Goal: Task Accomplishment & Management: Use online tool/utility

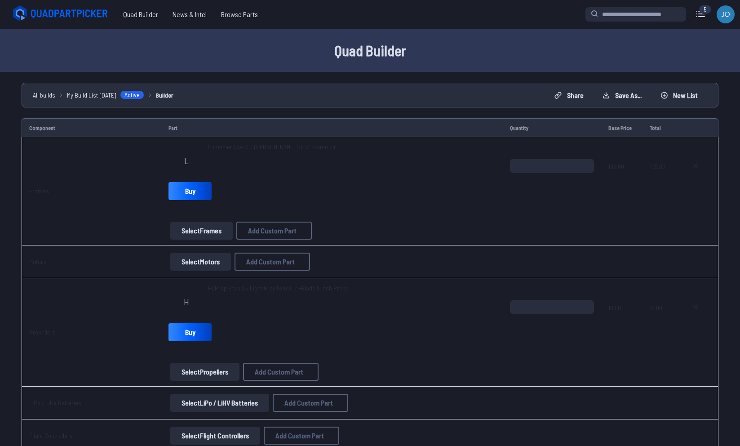
select select "**********"
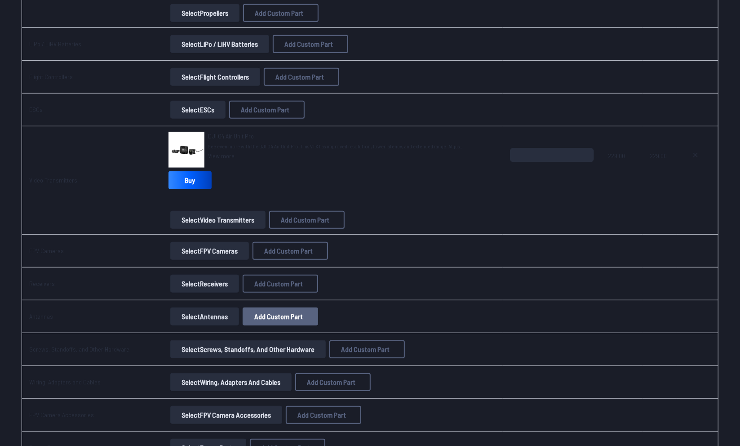
scroll to position [360, 0]
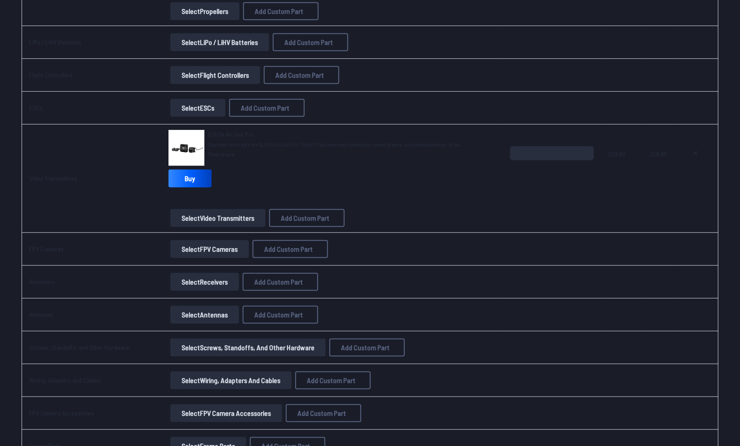
click at [220, 281] on button "Select Receivers" at bounding box center [204, 282] width 69 height 18
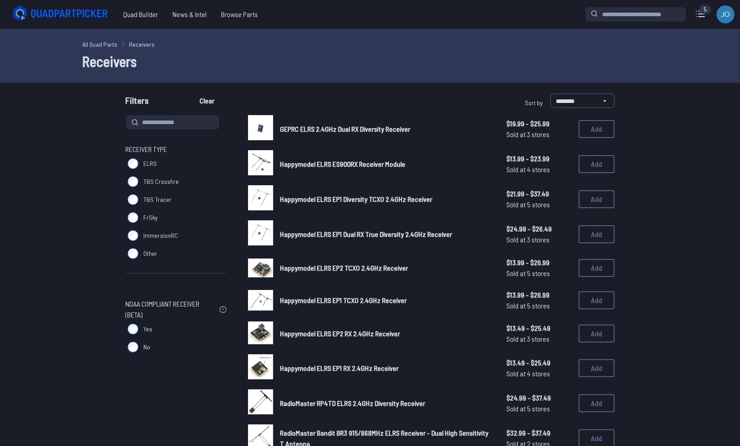
click at [70, 16] on icon at bounding box center [61, 13] width 101 height 18
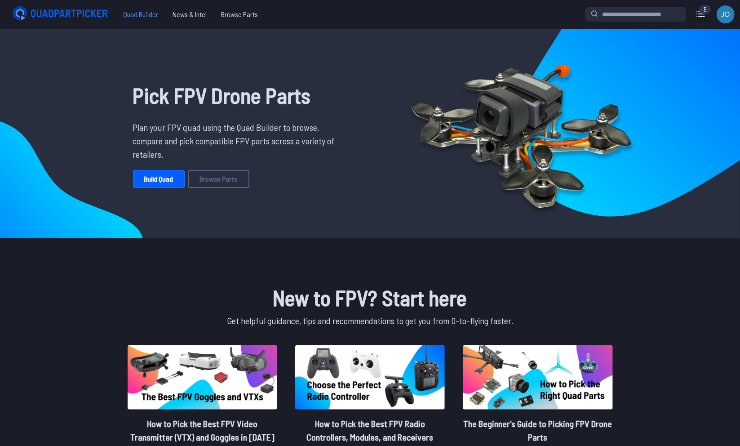
click at [138, 17] on span "Quad Builder" at bounding box center [140, 14] width 49 height 18
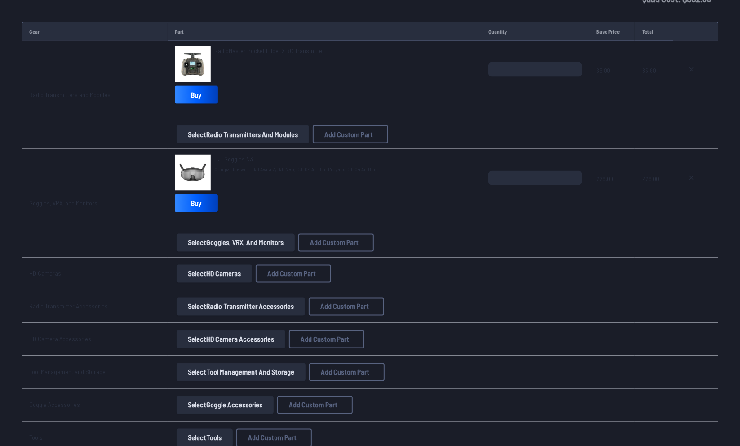
scroll to position [865, 0]
drag, startPoint x: 210, startPoint y: 46, endPoint x: 318, endPoint y: 50, distance: 107.9
click at [254, 133] on button "Select Radio Transmitters and Modules" at bounding box center [243, 135] width 132 height 18
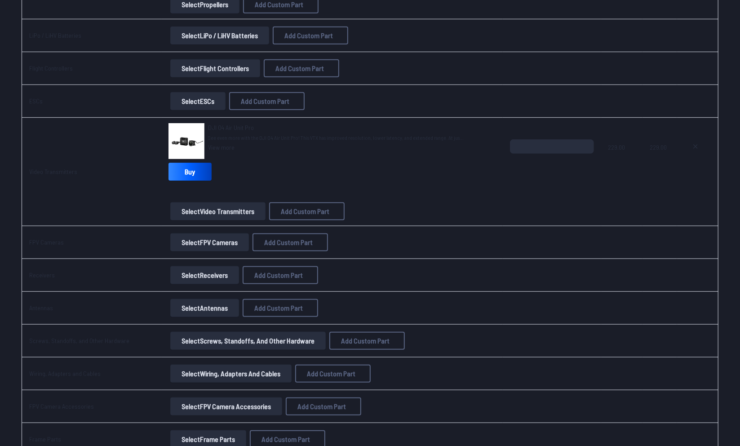
scroll to position [366, 0]
click at [207, 269] on button "Select Receivers" at bounding box center [204, 275] width 69 height 18
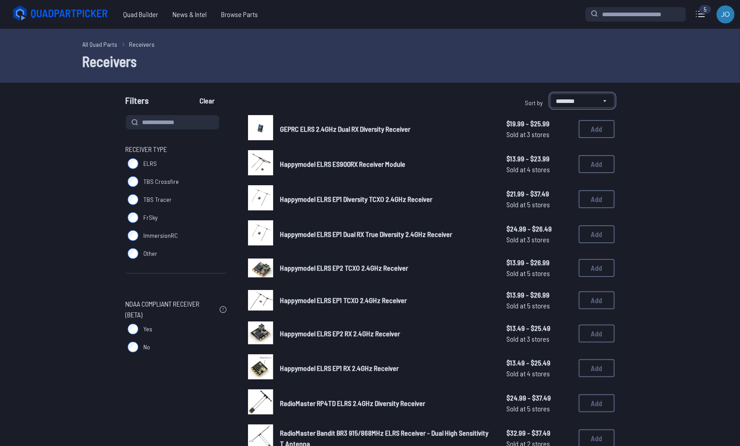
click at [578, 97] on select "**********" at bounding box center [582, 100] width 64 height 14
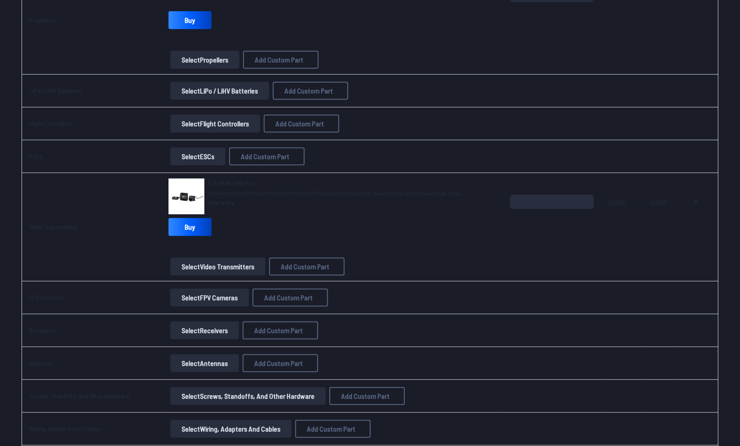
scroll to position [310, 0]
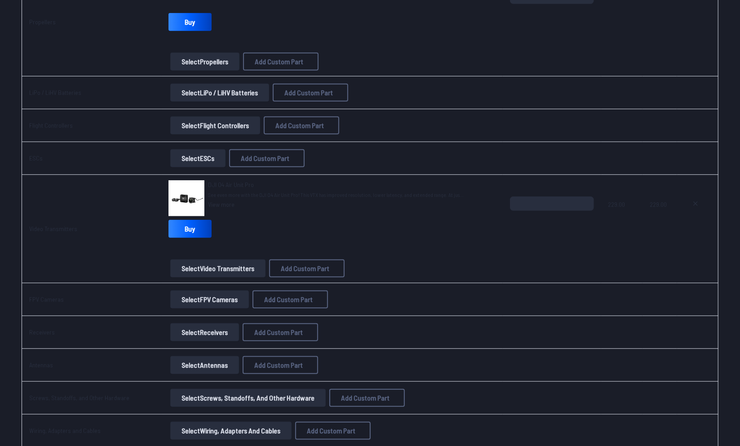
click at [196, 331] on button "Select Receivers" at bounding box center [204, 332] width 69 height 18
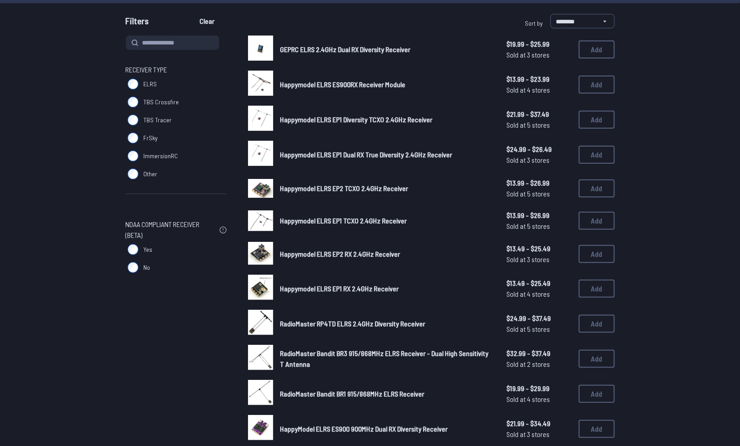
scroll to position [81, 0]
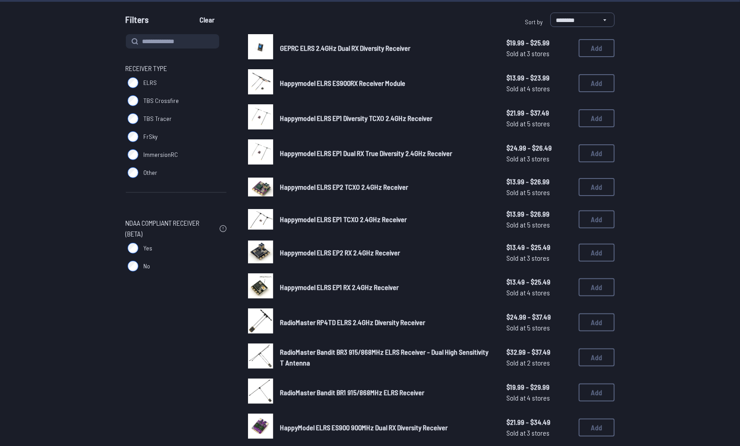
click at [130, 161] on label "ImmersionRC" at bounding box center [176, 155] width 101 height 18
click at [133, 89] on label "ELRS" at bounding box center [176, 83] width 101 height 18
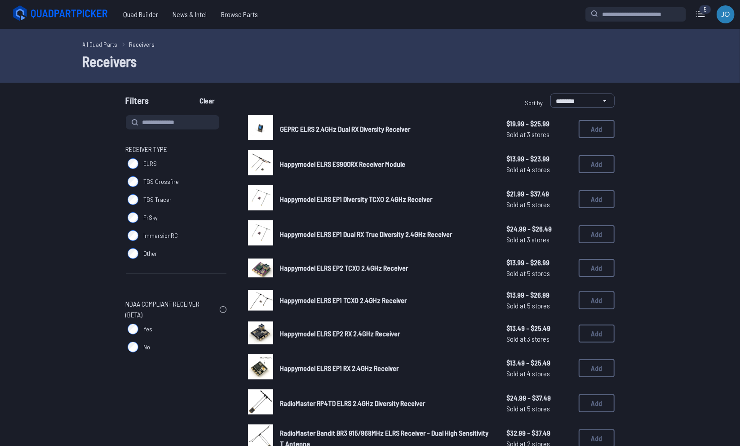
click at [350, 197] on span "Happymodel ELRS EP1 Diversity TCXO 2.4GHz Receiver" at bounding box center [356, 198] width 152 height 9
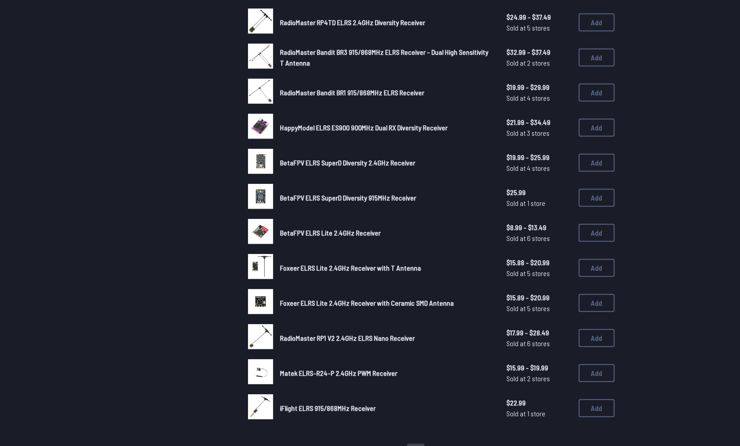
scroll to position [385, 0]
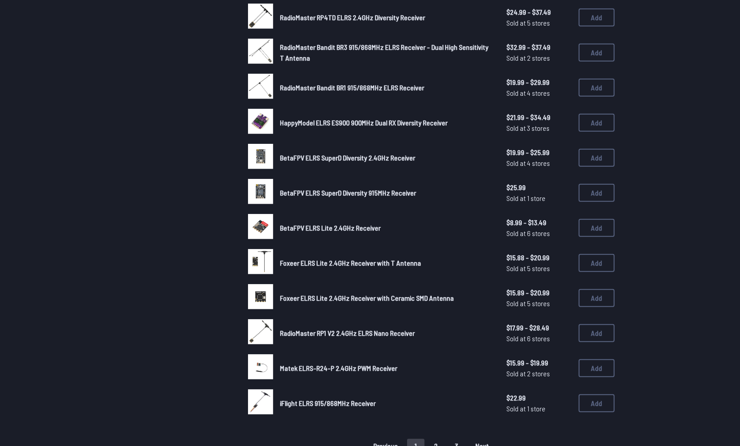
click at [302, 263] on span "Foxeer ELRS Lite 2.4GHz Receiver with T Antenna" at bounding box center [350, 262] width 141 height 9
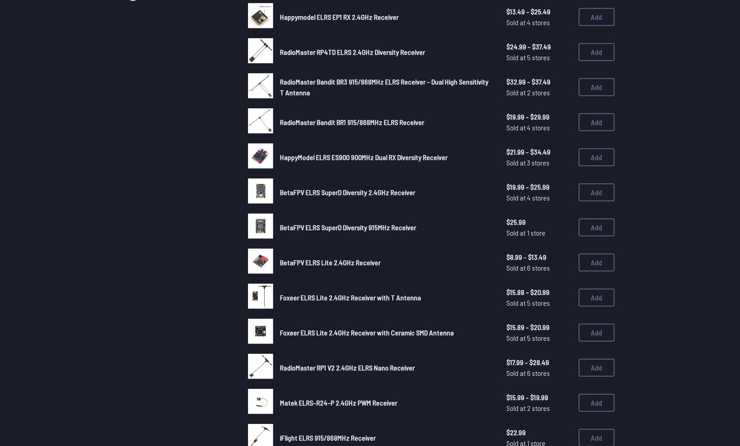
scroll to position [327, 0]
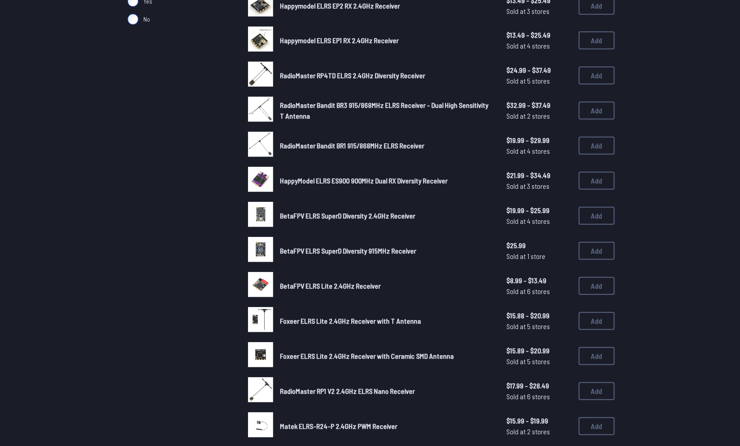
click at [345, 78] on span "RadioMaster RP4TD ELRS 2.4GHz Diversity Receiver" at bounding box center [352, 75] width 145 height 9
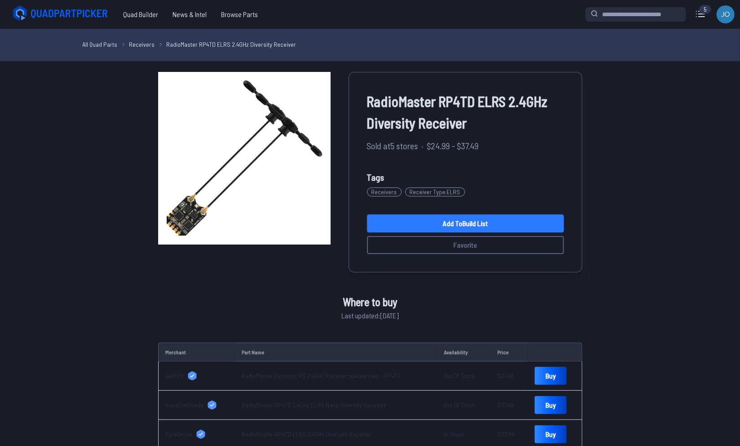
click at [469, 221] on link "Add to Build List" at bounding box center [465, 223] width 197 height 18
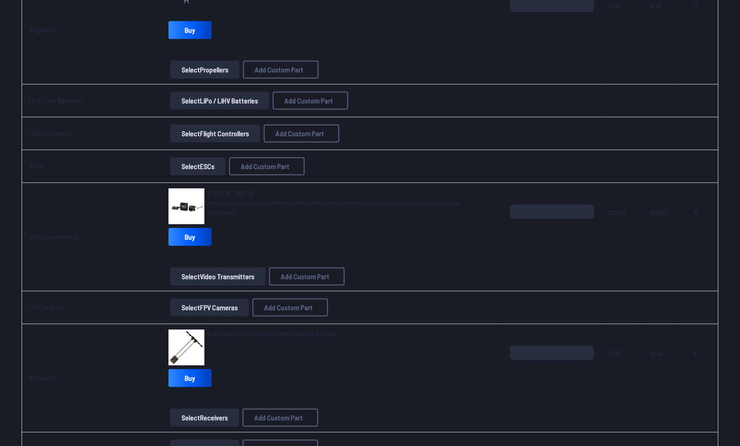
scroll to position [301, 0]
click at [196, 102] on button "Select LiPo / LiHV Batteries" at bounding box center [219, 102] width 99 height 18
click at [196, 133] on button "Select Flight Controllers" at bounding box center [215, 134] width 90 height 18
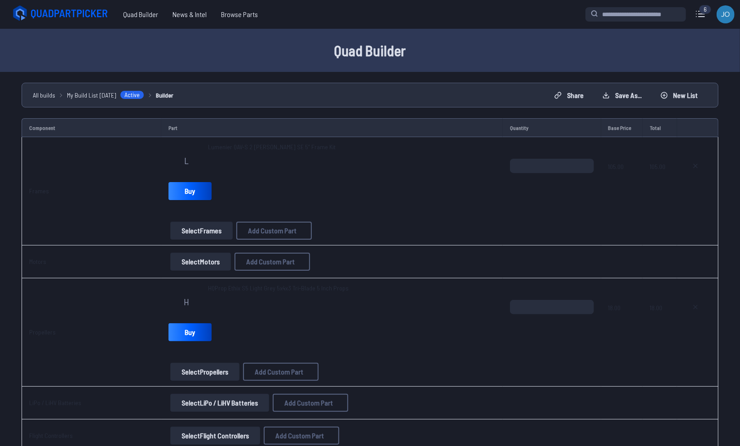
scroll to position [301, 0]
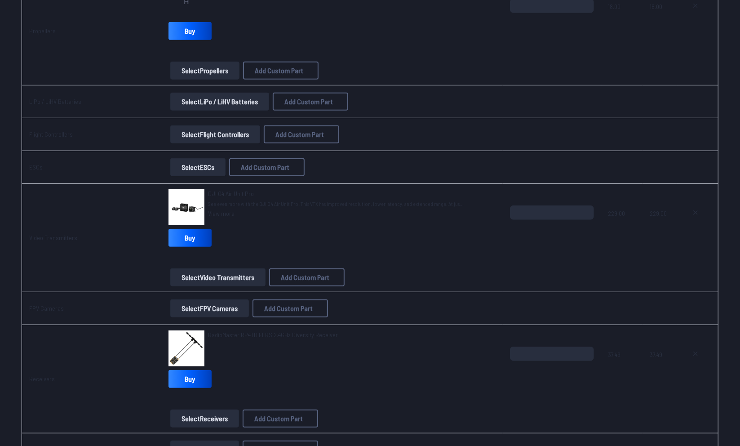
click at [179, 135] on button "Select Flight Controllers" at bounding box center [215, 134] width 90 height 18
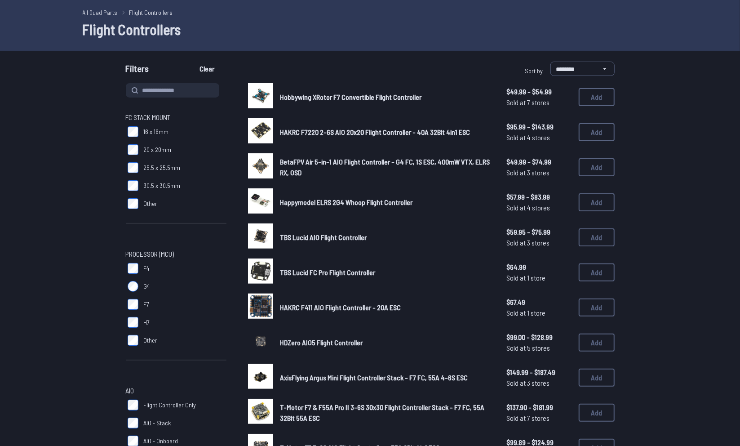
scroll to position [31, 0]
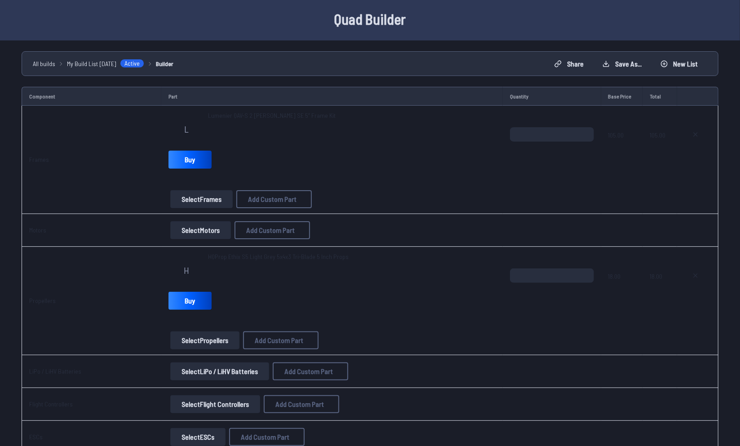
scroll to position [32, 0]
click at [266, 119] on div "Lumenier QAV-S 2 [PERSON_NAME] SE 5” Frame Kit" at bounding box center [272, 128] width 128 height 36
click at [176, 161] on link "Buy" at bounding box center [189, 159] width 43 height 18
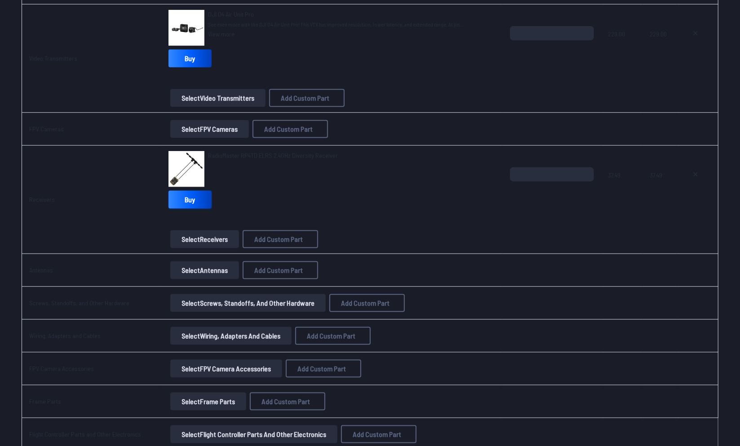
scroll to position [481, 0]
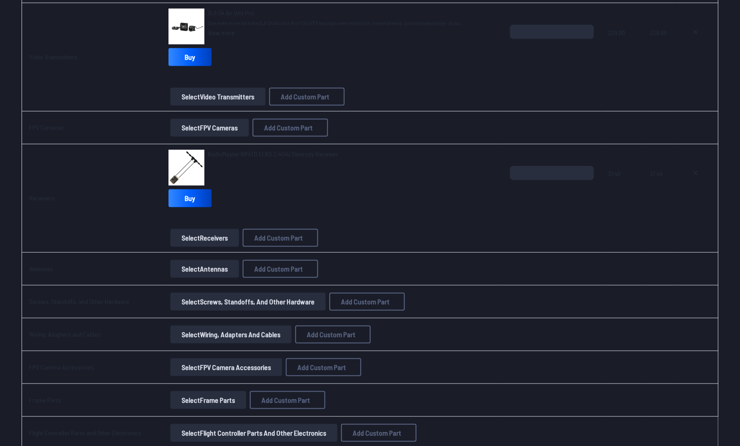
click at [224, 126] on button "Select FPV Cameras" at bounding box center [209, 128] width 79 height 18
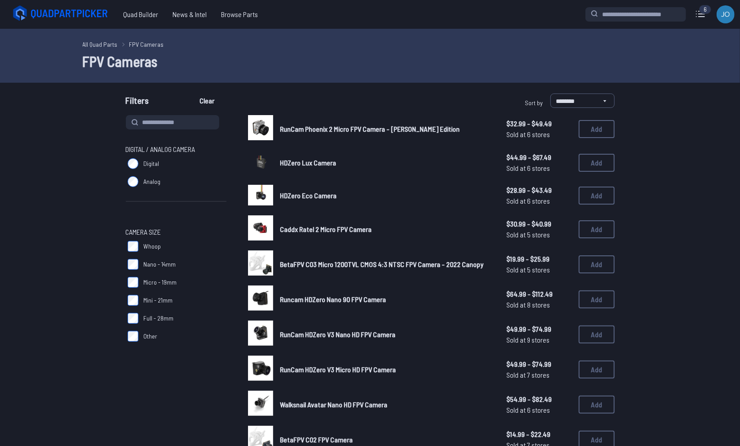
click at [172, 160] on label "Digital" at bounding box center [176, 164] width 101 height 18
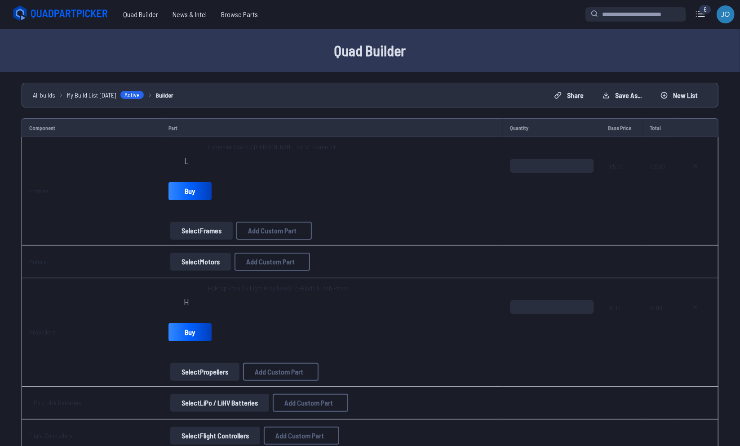
scroll to position [481, 0]
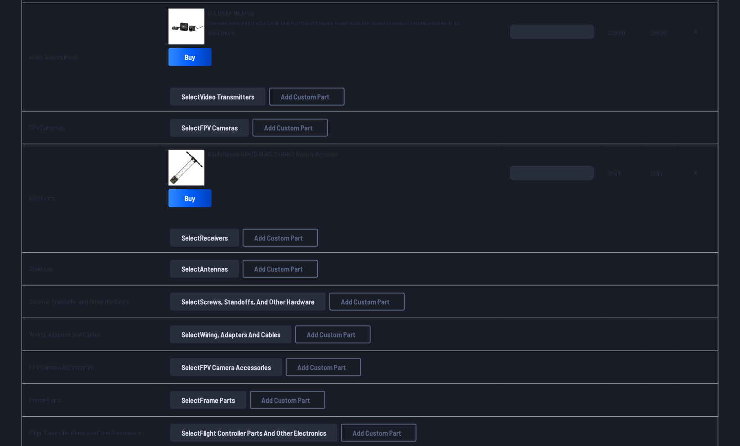
click at [215, 266] on button "Select Antennas" at bounding box center [204, 269] width 69 height 18
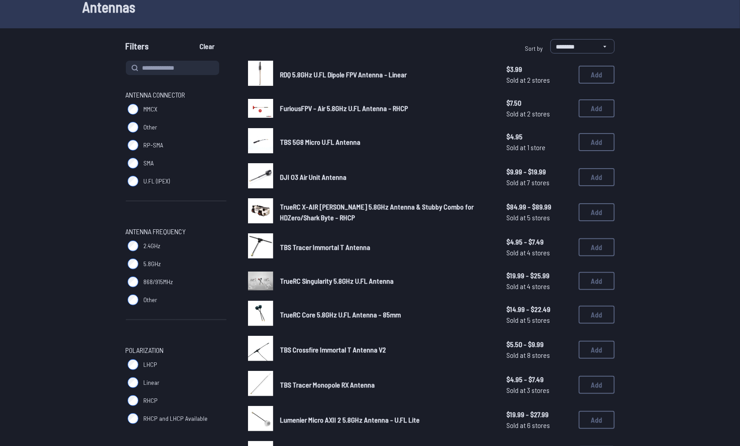
scroll to position [56, 0]
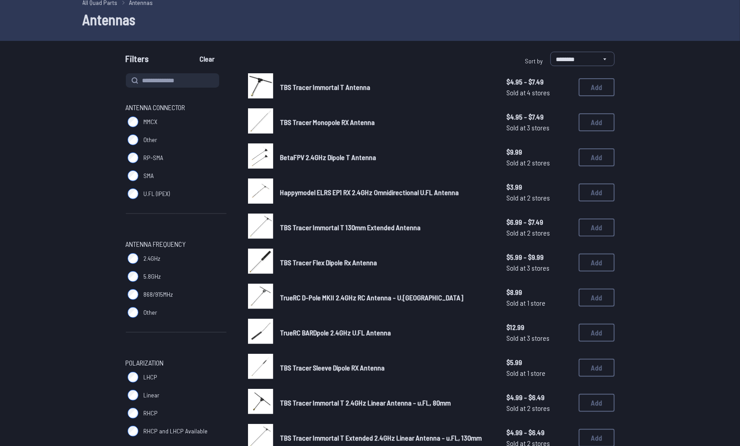
scroll to position [41, 0]
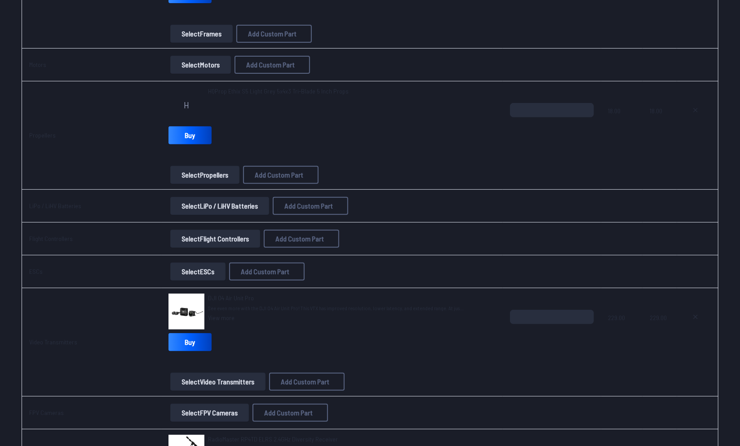
scroll to position [197, 0]
